Goal: Task Accomplishment & Management: Manage account settings

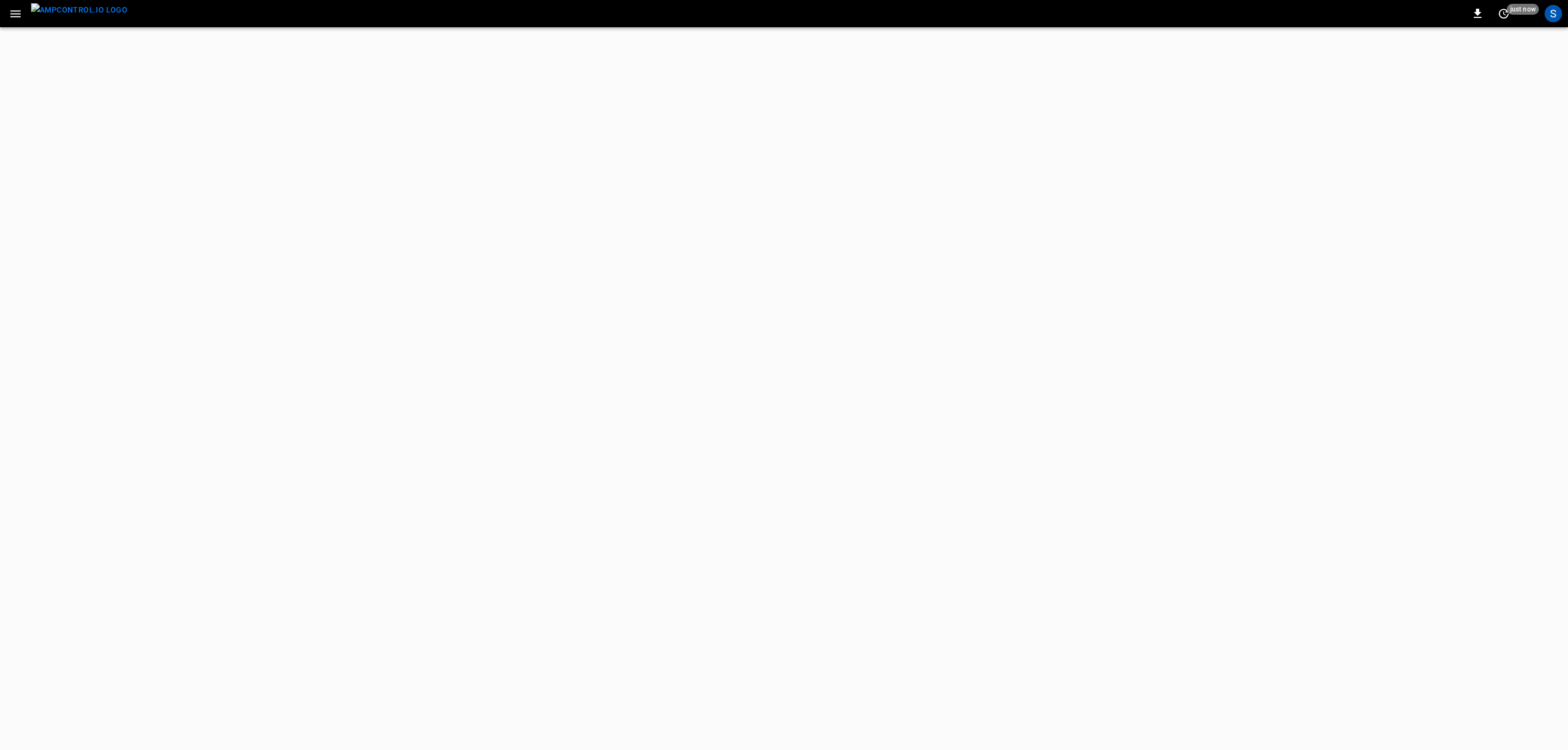
click at [13, 15] on icon "button" at bounding box center [16, 14] width 14 height 14
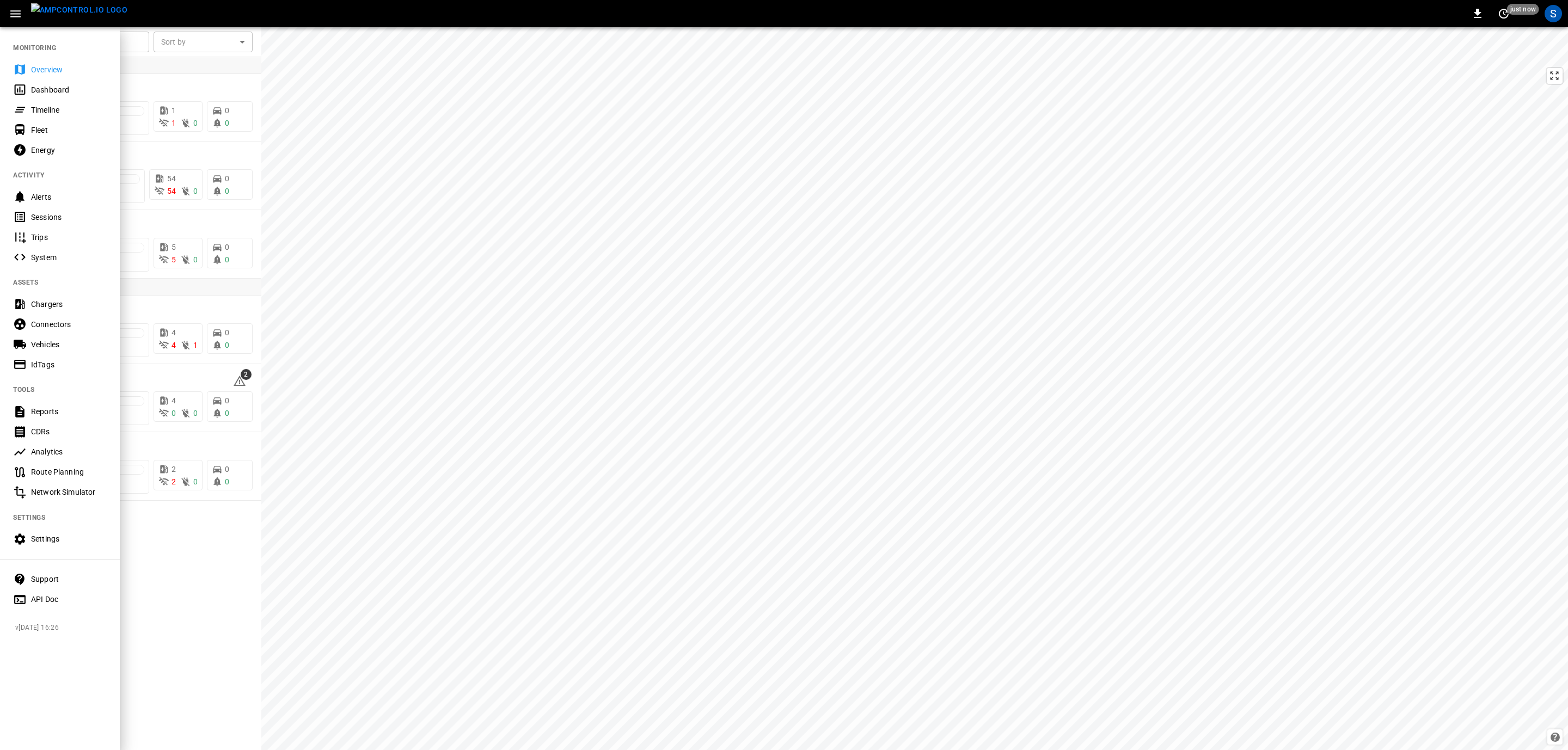
click at [64, 537] on div "Settings" at bounding box center [68, 539] width 76 height 11
